Goal: Navigation & Orientation: Find specific page/section

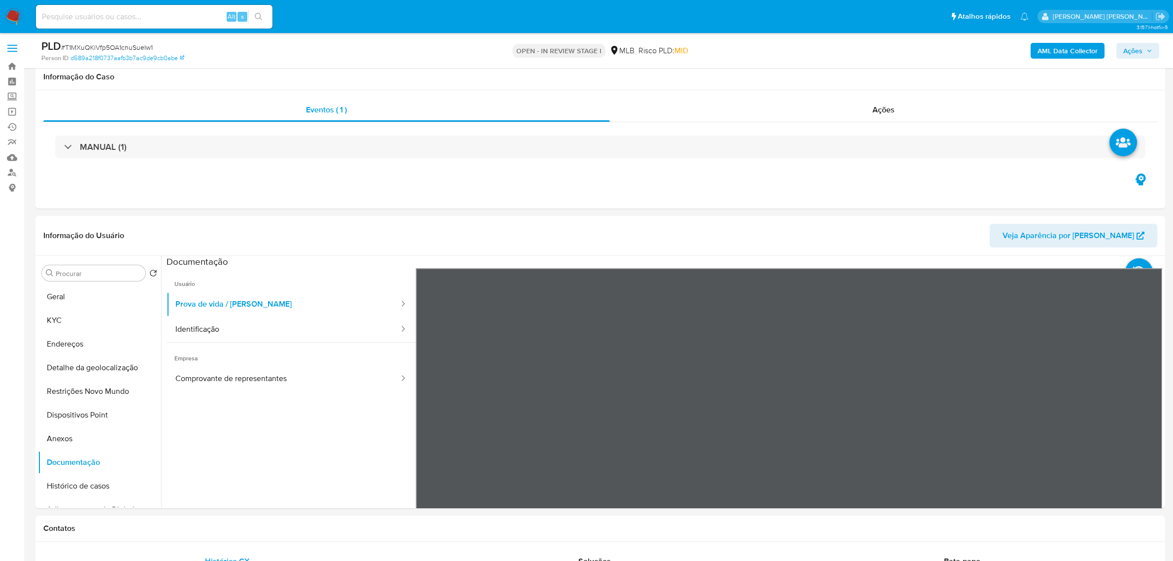
select select "10"
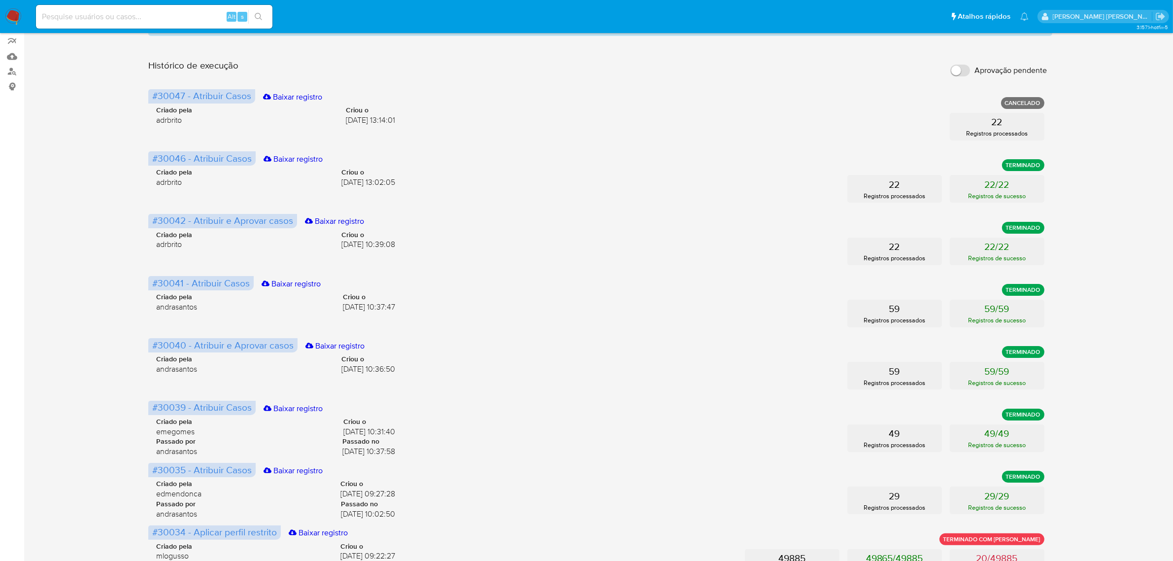
scroll to position [123, 0]
